Goal: Find specific page/section: Find specific page/section

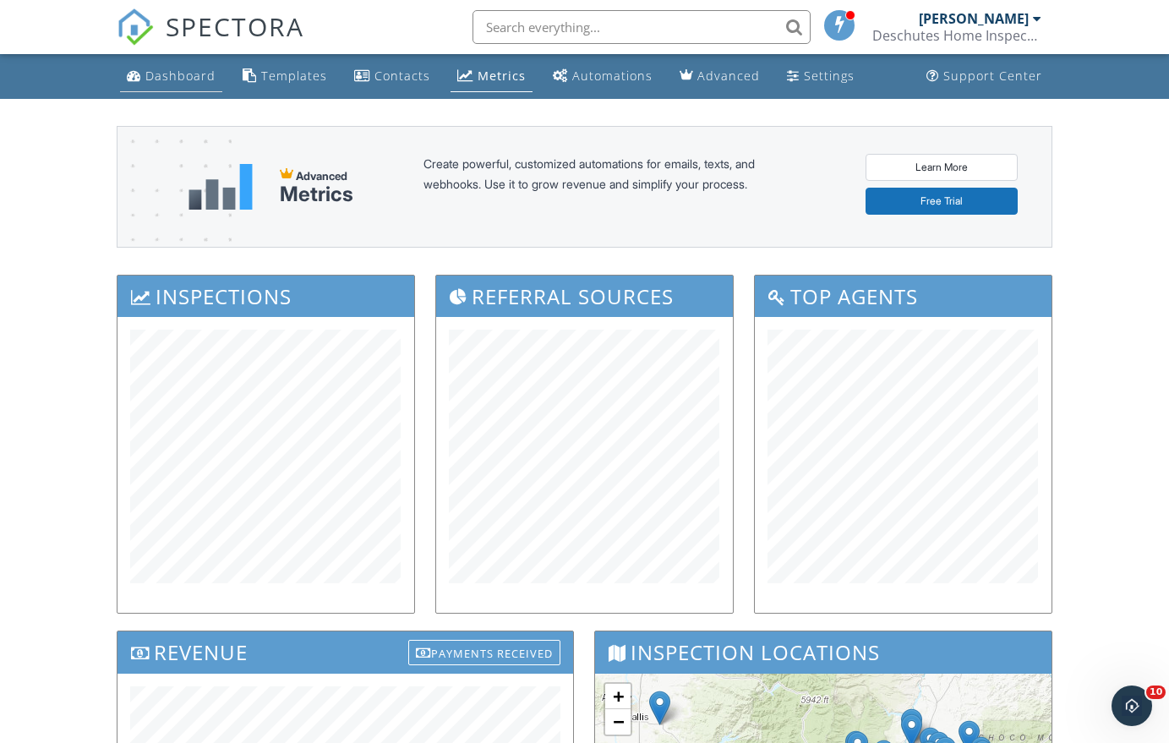
click at [167, 70] on div "Dashboard" at bounding box center [180, 76] width 70 height 16
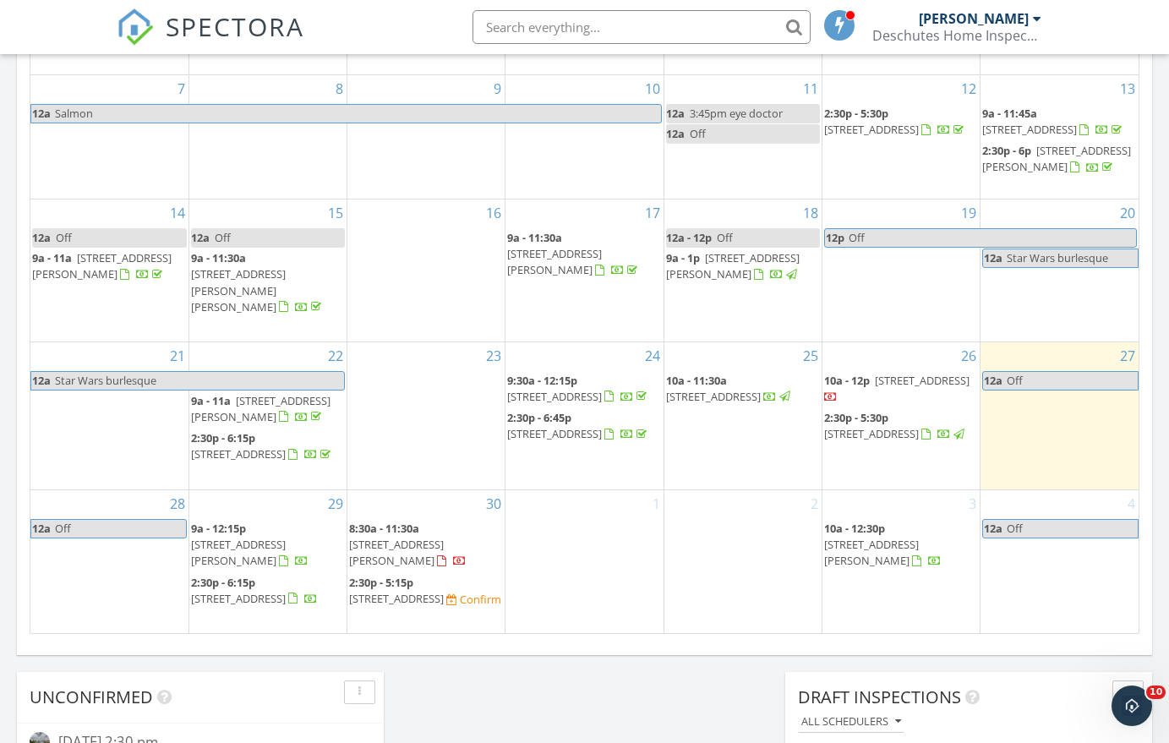
scroll to position [1060, 0]
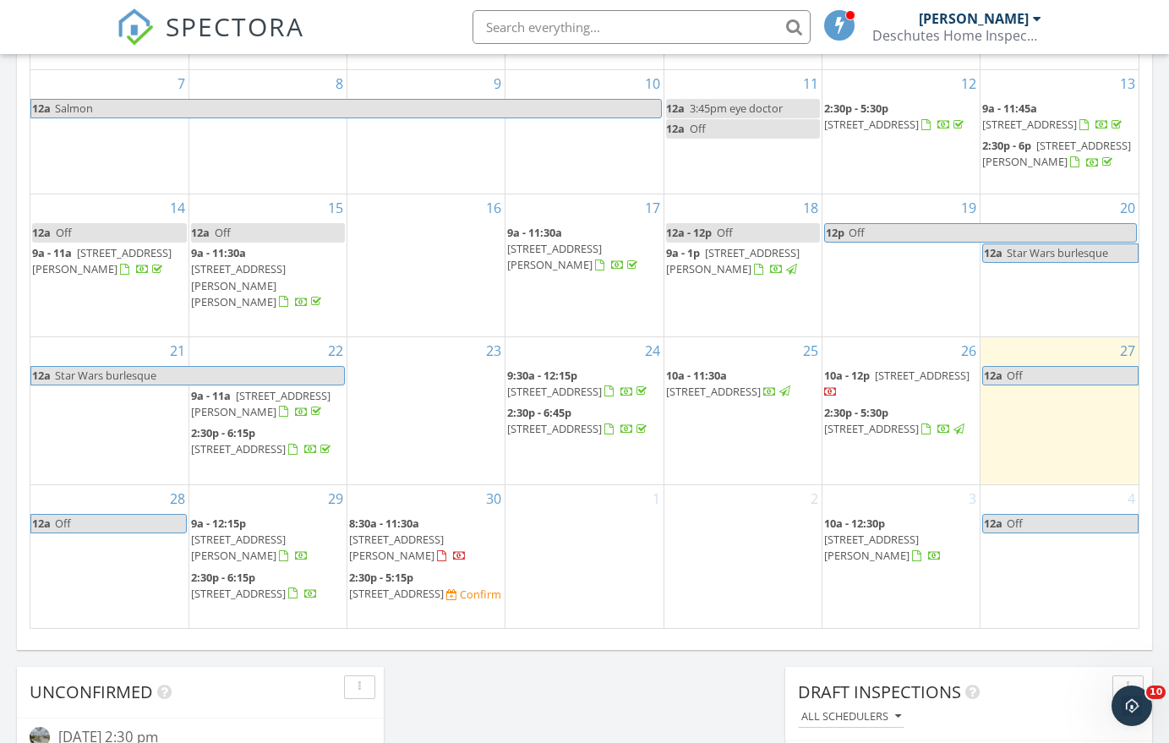
click at [241, 595] on span "21536 SE Etna Pl, Bend 97702" at bounding box center [238, 593] width 95 height 15
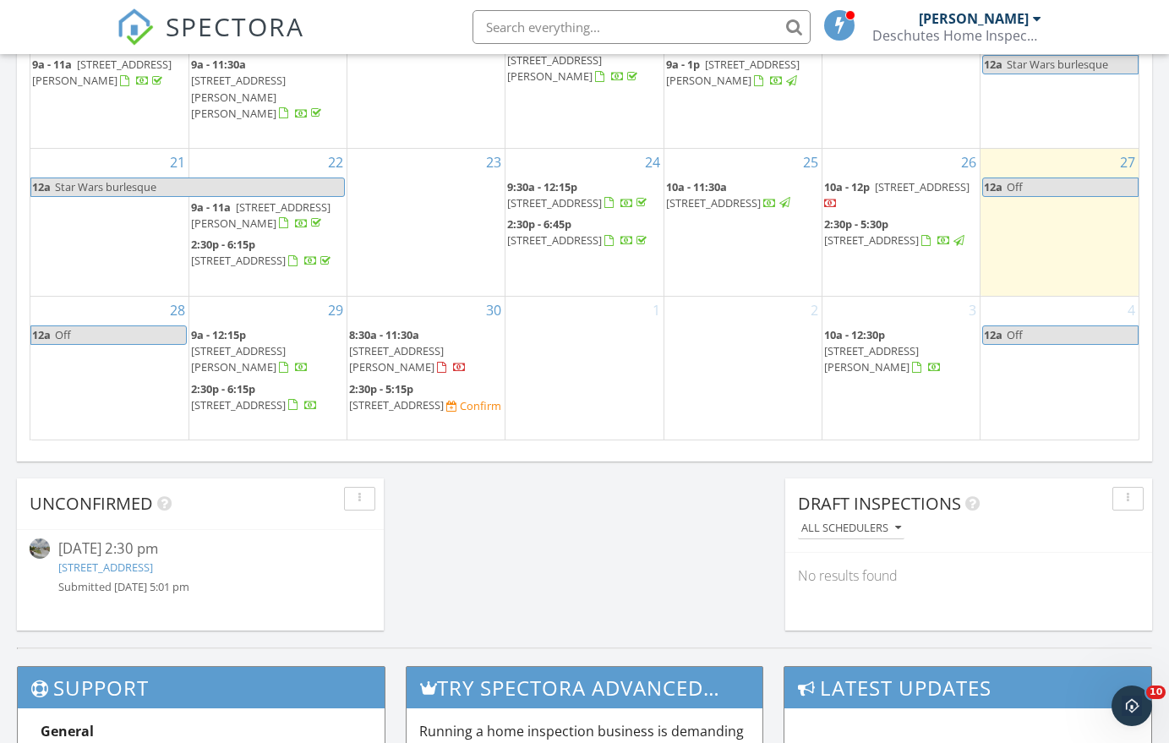
scroll to position [1213, 0]
